Goal: Information Seeking & Learning: Learn about a topic

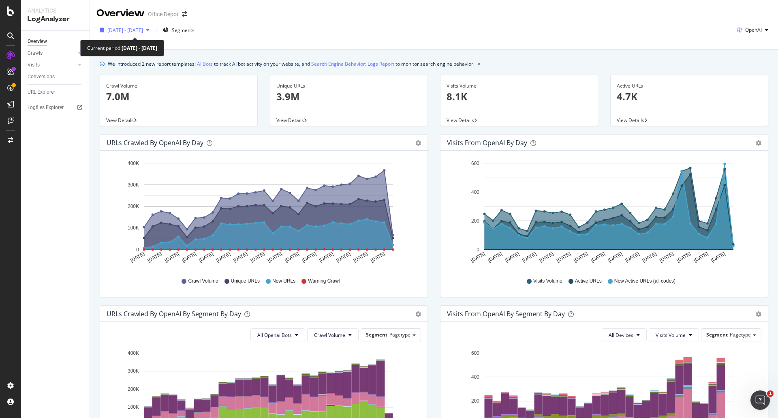
click at [143, 27] on span "2025 Jul. 29th - Aug. 27th" at bounding box center [125, 30] width 36 height 7
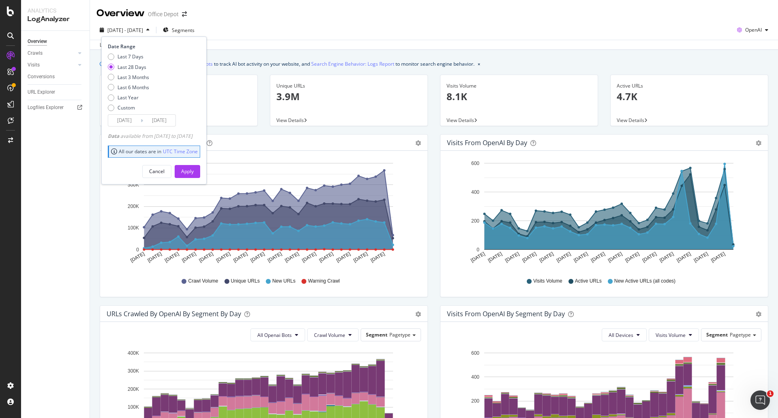
click at [317, 26] on div "2025 Jul. 29th - Aug. 27th Segments Date Range Last 7 Days Last 28 Days Last 3 …" at bounding box center [434, 31] width 688 height 16
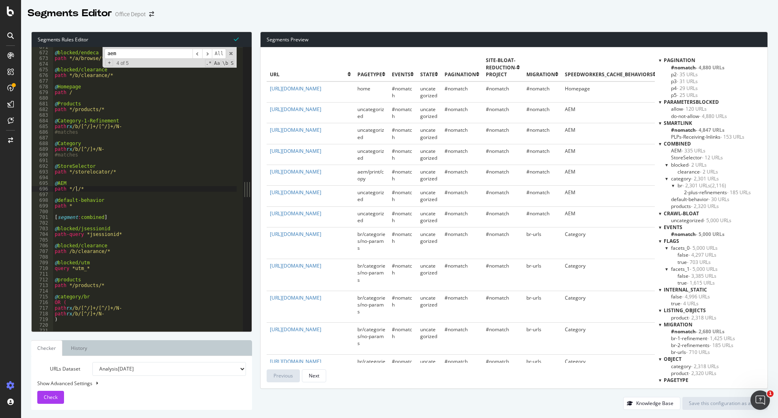
scroll to position [835, 0]
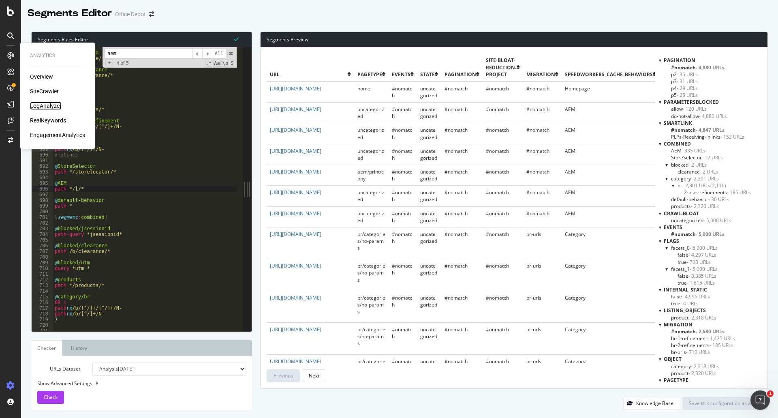
drag, startPoint x: 47, startPoint y: 108, endPoint x: 53, endPoint y: 107, distance: 6.2
click at [47, 108] on div "LogAnalyzer" at bounding box center [46, 106] width 32 height 8
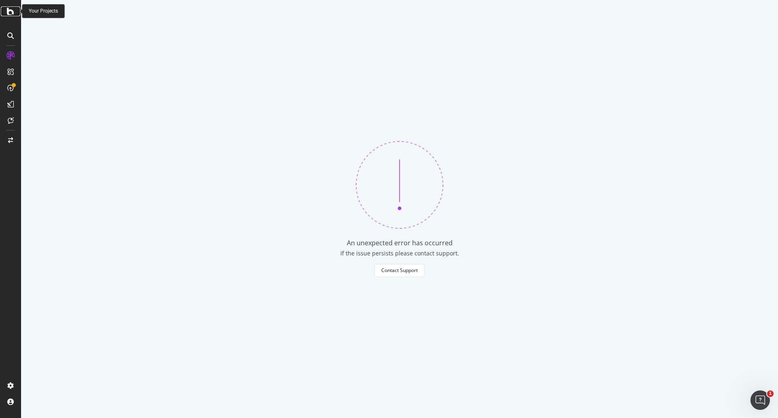
click at [13, 15] on icon at bounding box center [10, 11] width 7 height 10
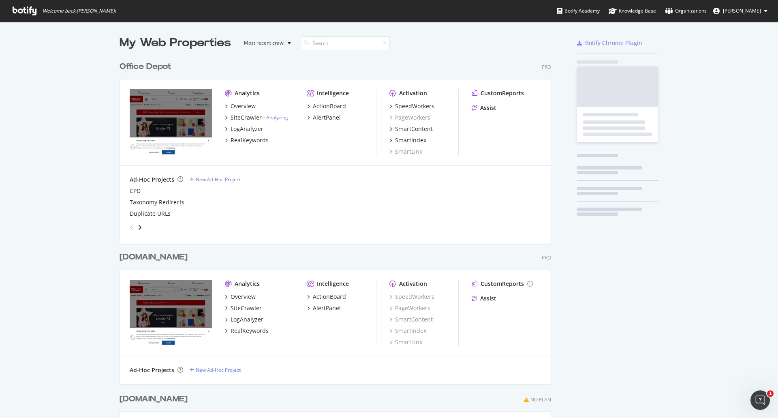
scroll to position [468, 432]
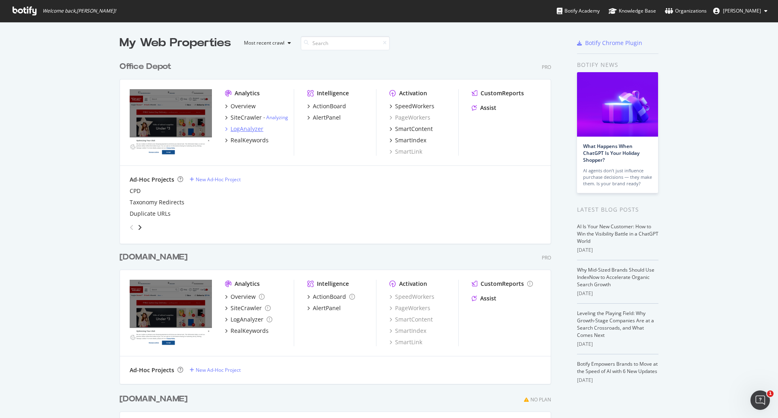
click at [244, 129] on div "LogAnalyzer" at bounding box center [246, 129] width 33 height 8
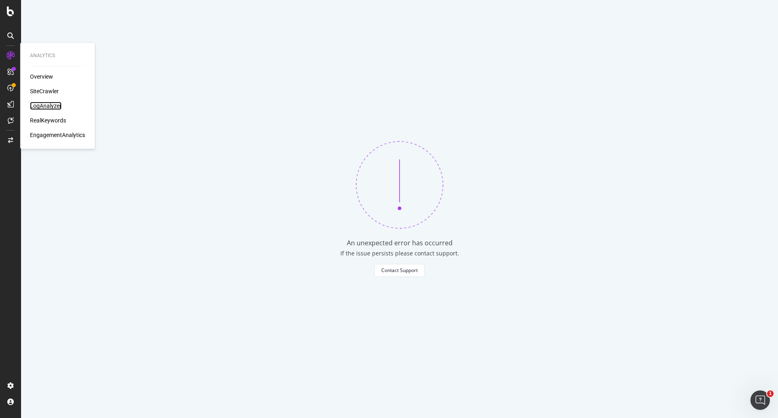
click at [51, 107] on div "LogAnalyzer" at bounding box center [46, 106] width 32 height 8
click at [34, 105] on div "LogAnalyzer" at bounding box center [46, 106] width 32 height 8
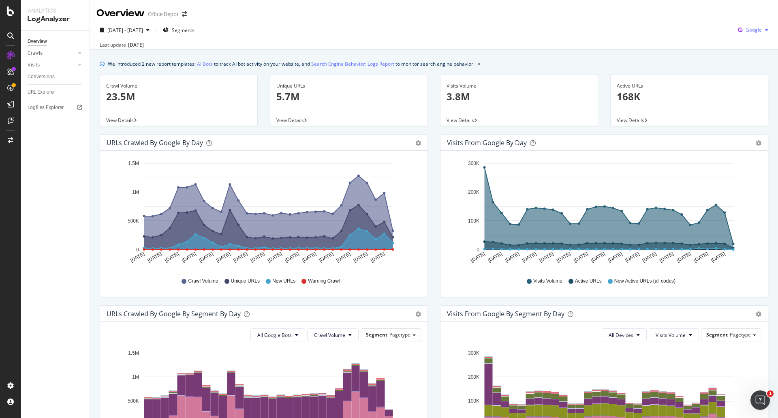
click at [745, 31] on span "Google" at bounding box center [753, 29] width 16 height 7
click at [743, 79] on span "OpenAI" at bounding box center [753, 75] width 30 height 7
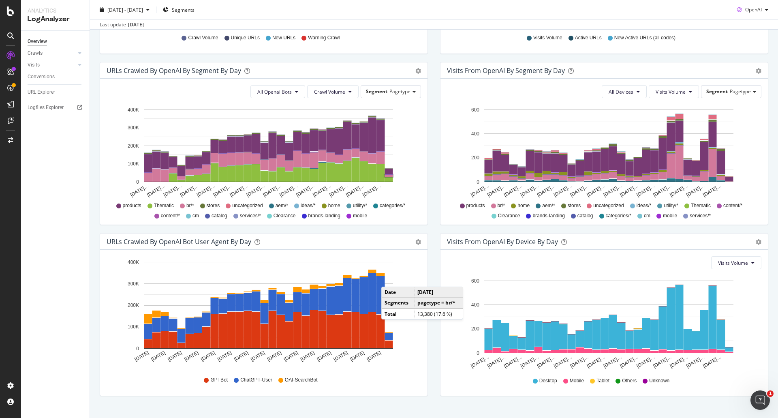
scroll to position [258, 0]
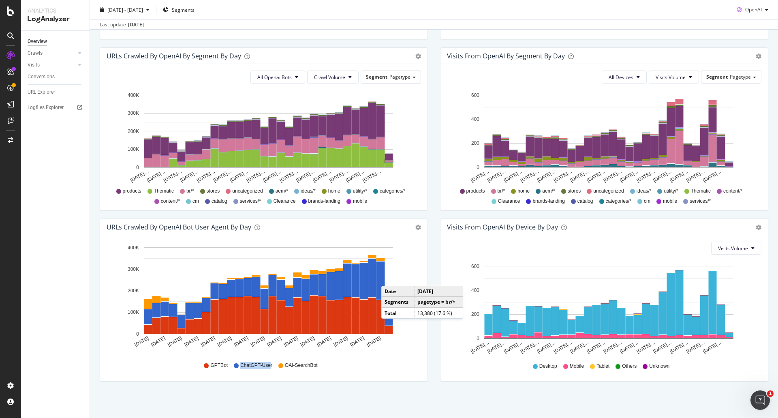
drag, startPoint x: 252, startPoint y: 362, endPoint x: 268, endPoint y: 366, distance: 17.0
click at [268, 366] on span "ChatGPT-User" at bounding box center [256, 365] width 32 height 7
drag, startPoint x: 313, startPoint y: 367, endPoint x: 284, endPoint y: 369, distance: 28.5
click at [284, 369] on div "GPTBot ChatGPT-User OAI-SearchBot" at bounding box center [264, 365] width 306 height 18
click at [434, 357] on div "Visits From OpenAI By Device By Day Timeline (by Value) Timeline (by Percentage…" at bounding box center [604, 303] width 340 height 171
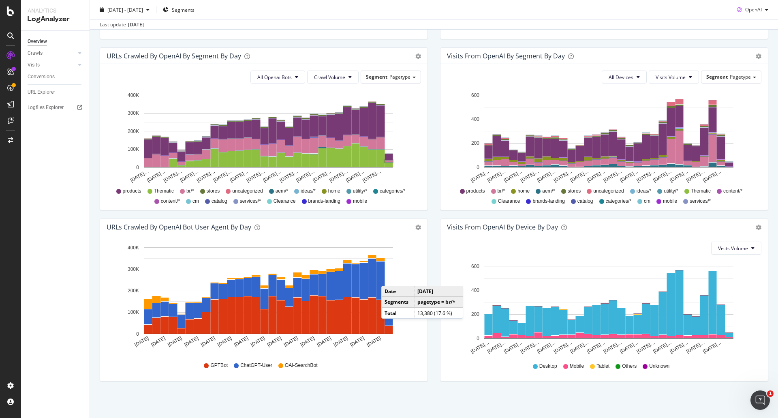
click at [268, 365] on span "ChatGPT-User" at bounding box center [256, 365] width 32 height 7
drag, startPoint x: 270, startPoint y: 365, endPoint x: 238, endPoint y: 367, distance: 32.0
click at [238, 367] on div "ChatGPT-User" at bounding box center [253, 365] width 38 height 7
copy span "ChatGPT-Use"
click at [749, 12] on span "OpenAI" at bounding box center [753, 9] width 17 height 7
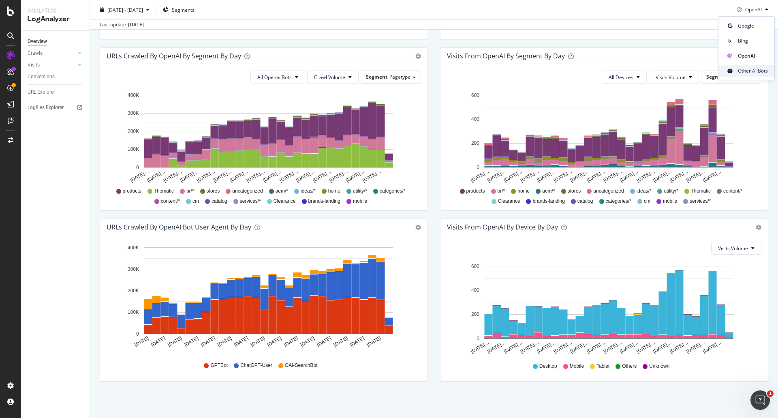
click at [749, 72] on span "Other AI Bots" at bounding box center [753, 70] width 30 height 7
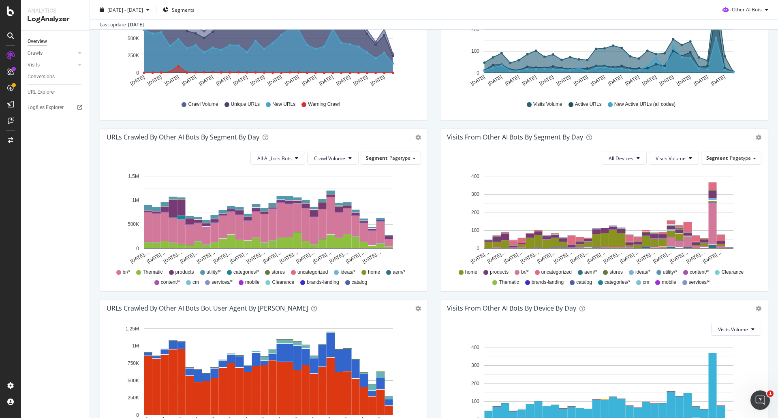
scroll to position [258, 0]
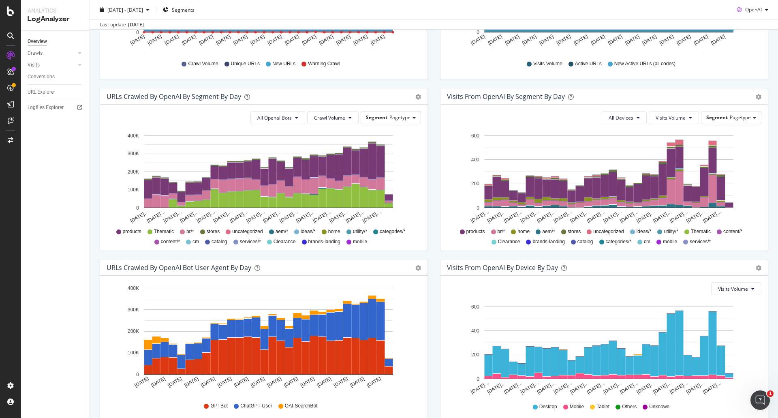
scroll to position [258, 0]
